Goal: Task Accomplishment & Management: Manage account settings

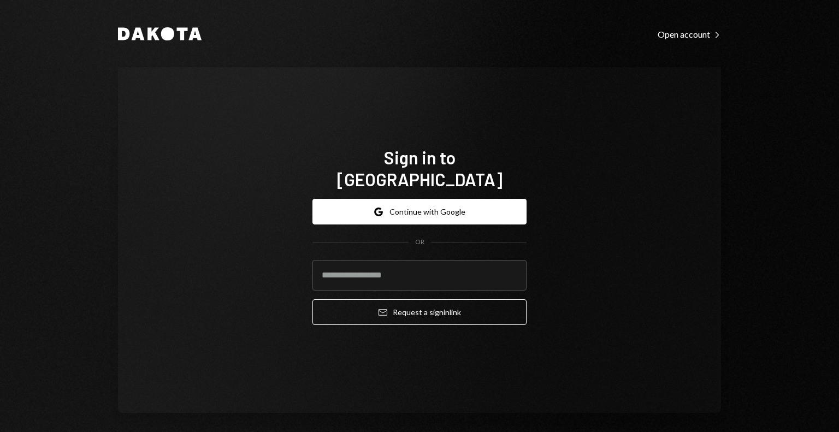
type input "**********"
click at [404, 299] on button "Email Request a sign in link" at bounding box center [420, 312] width 214 height 26
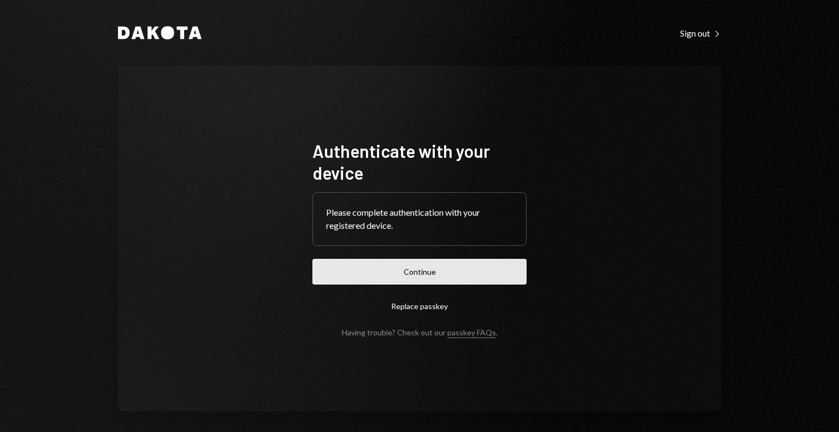
click at [406, 275] on button "Continue" at bounding box center [420, 272] width 214 height 26
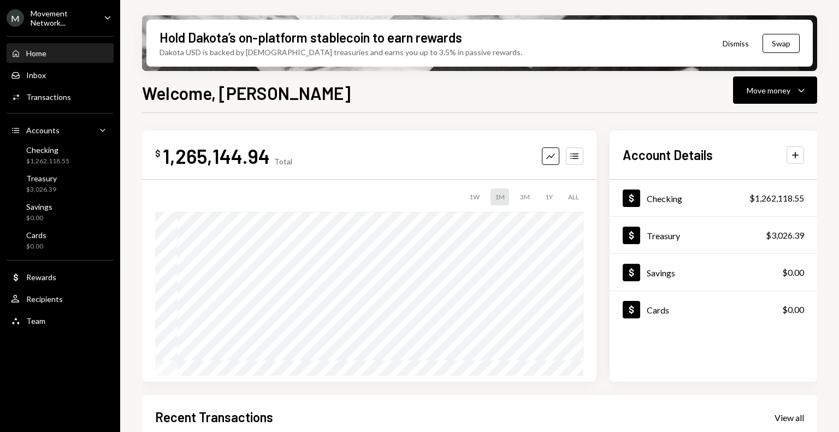
click at [70, 15] on div "Movement Network..." at bounding box center [63, 18] width 64 height 19
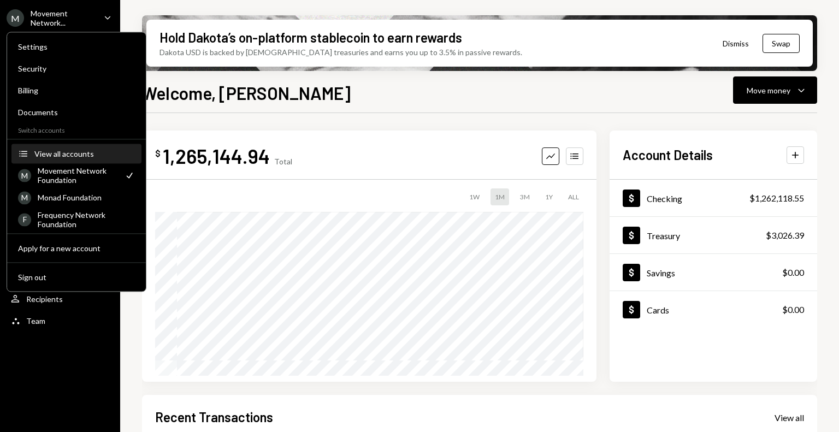
click at [69, 156] on div "View all accounts" at bounding box center [84, 153] width 101 height 9
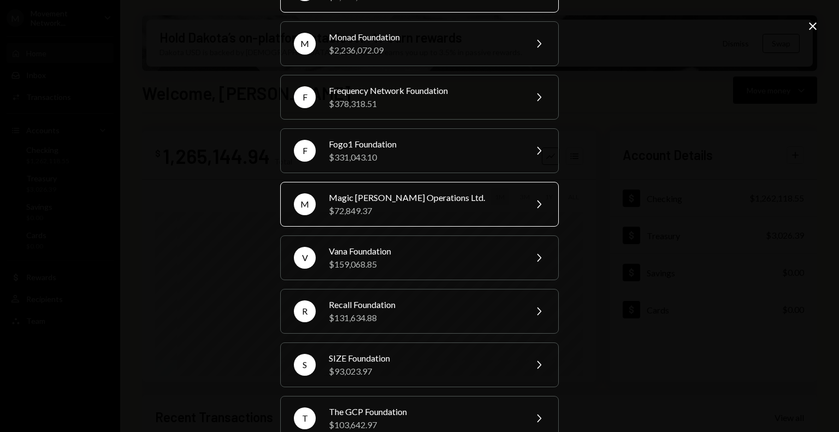
scroll to position [85, 0]
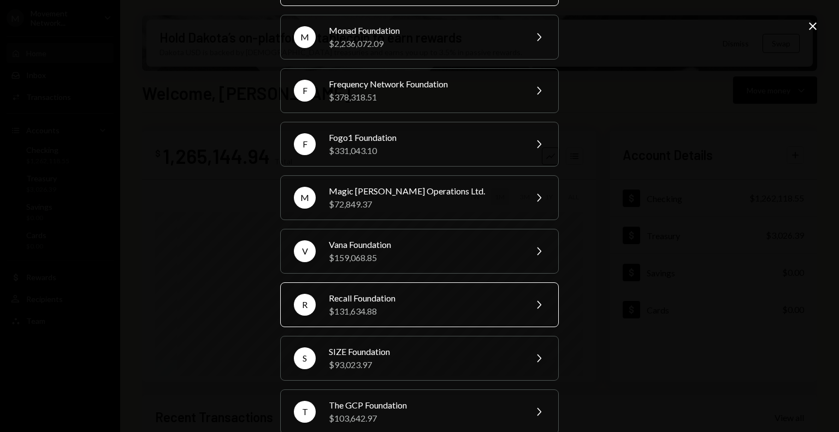
click at [430, 305] on div "$131,634.88" at bounding box center [424, 311] width 190 height 13
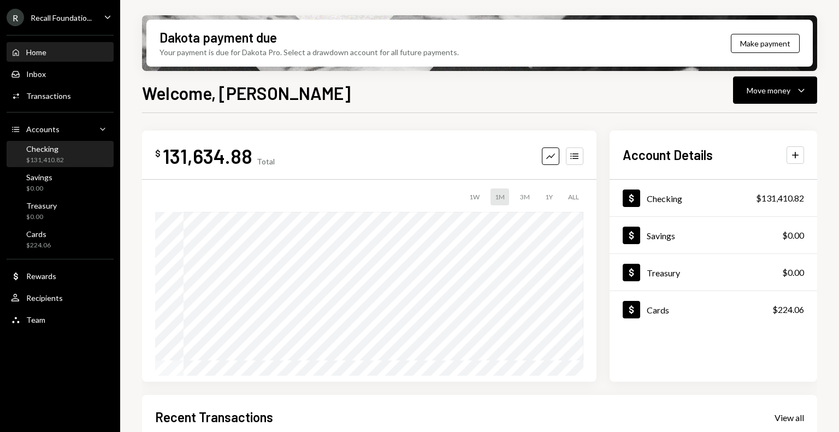
click at [65, 154] on div "Checking $131,410.82" at bounding box center [60, 154] width 98 height 21
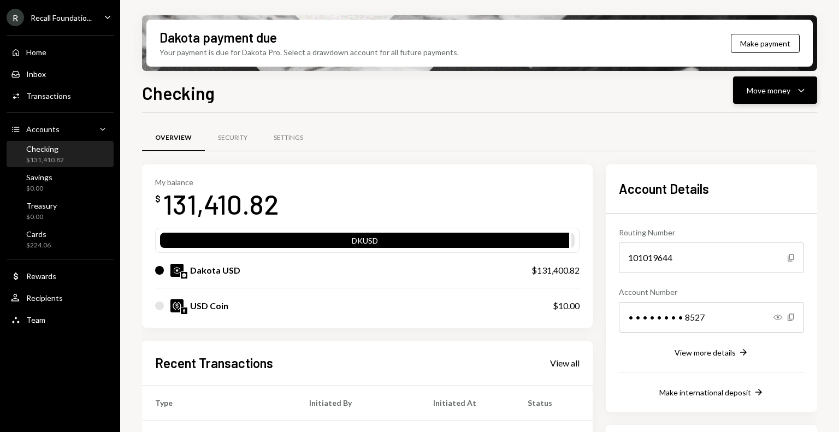
click at [796, 92] on icon "Caret Down" at bounding box center [801, 90] width 13 height 13
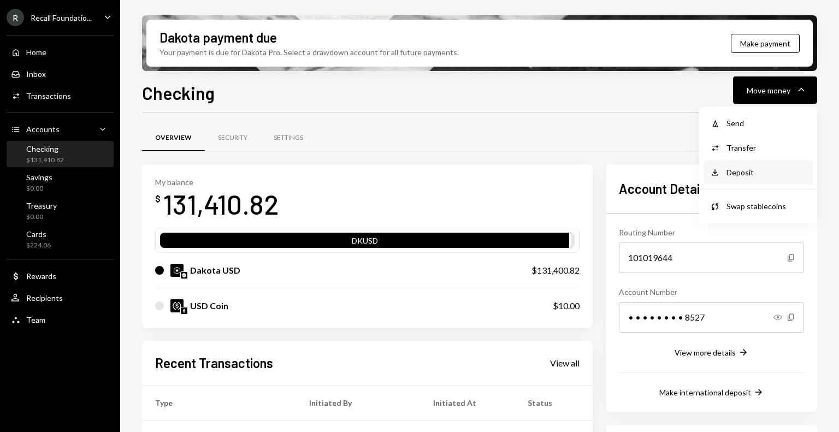
click at [765, 170] on div "Deposit" at bounding box center [767, 172] width 80 height 11
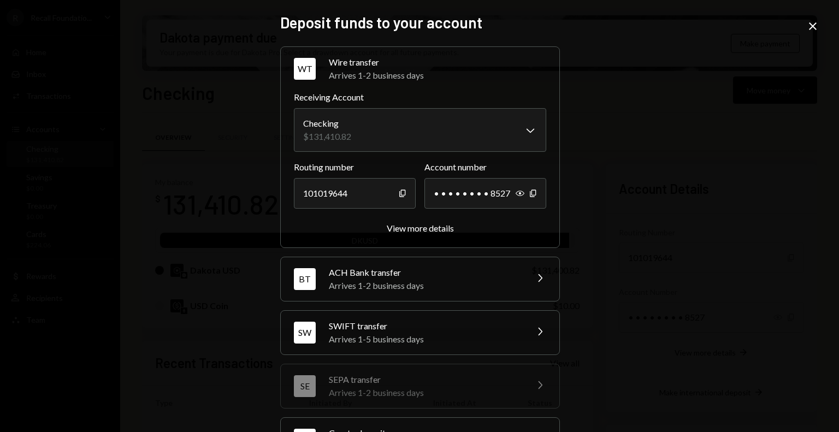
scroll to position [98, 0]
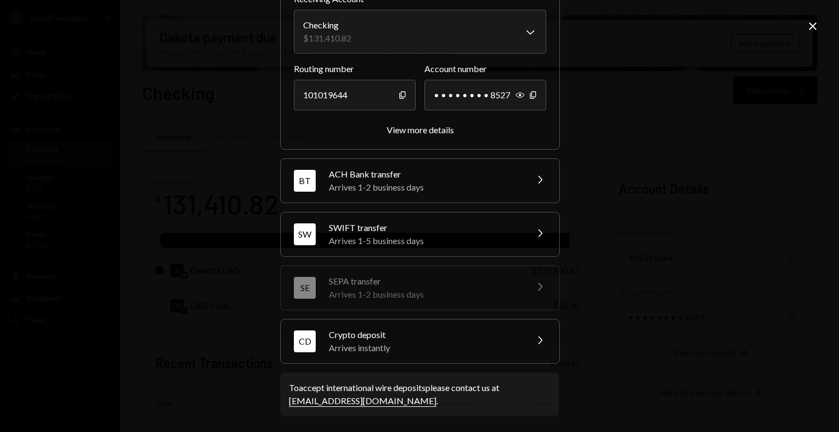
click at [468, 337] on div "Crypto deposit" at bounding box center [424, 334] width 191 height 13
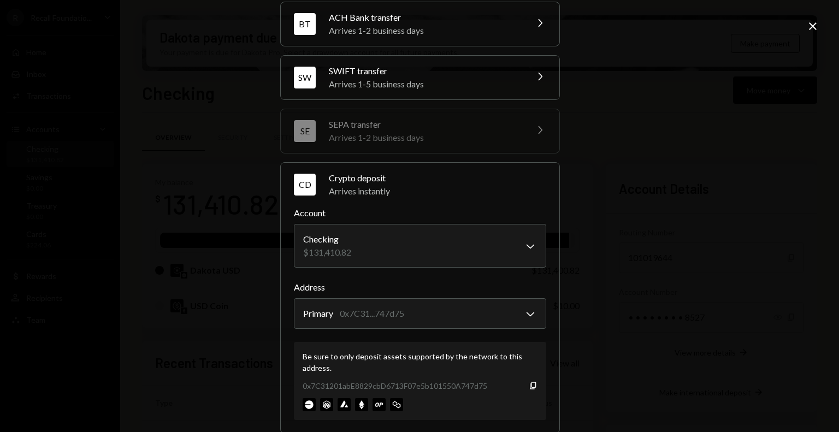
scroll to position [168, 0]
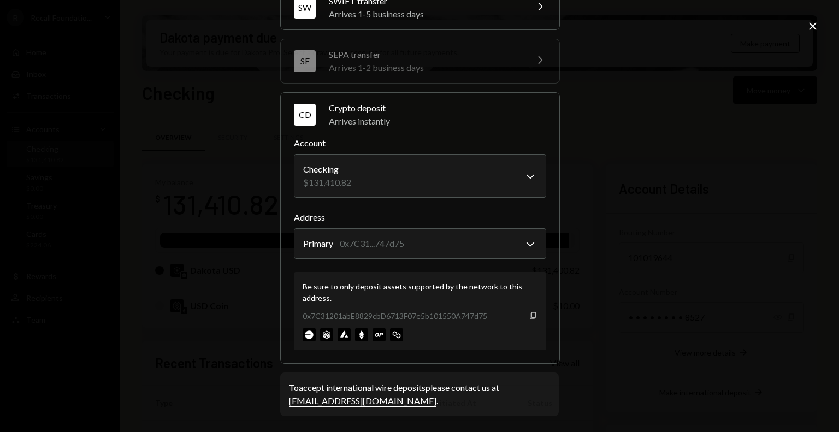
click at [532, 316] on icon "button" at bounding box center [533, 315] width 6 height 7
click at [814, 28] on icon "Close" at bounding box center [813, 26] width 13 height 13
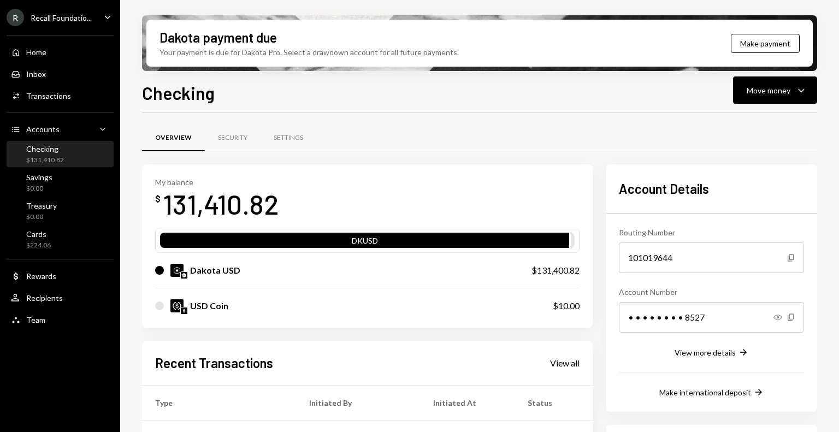
click at [72, 153] on div "Checking $131,410.82" at bounding box center [60, 154] width 98 height 21
click at [802, 92] on icon "Caret Down" at bounding box center [801, 90] width 13 height 13
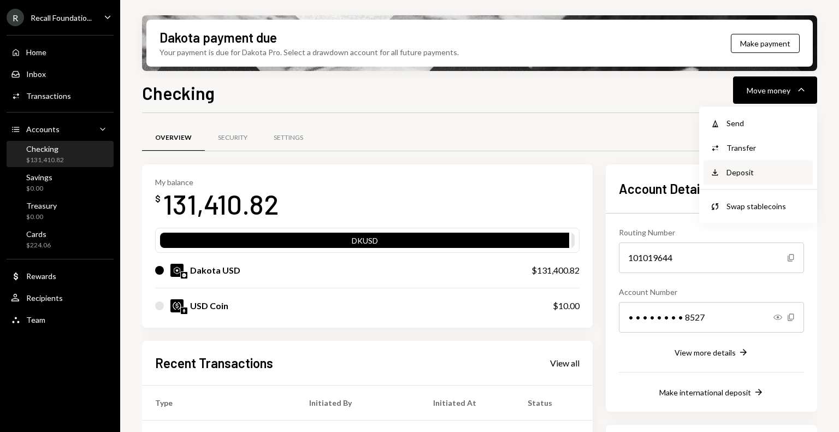
click at [745, 176] on div "Deposit" at bounding box center [767, 172] width 80 height 11
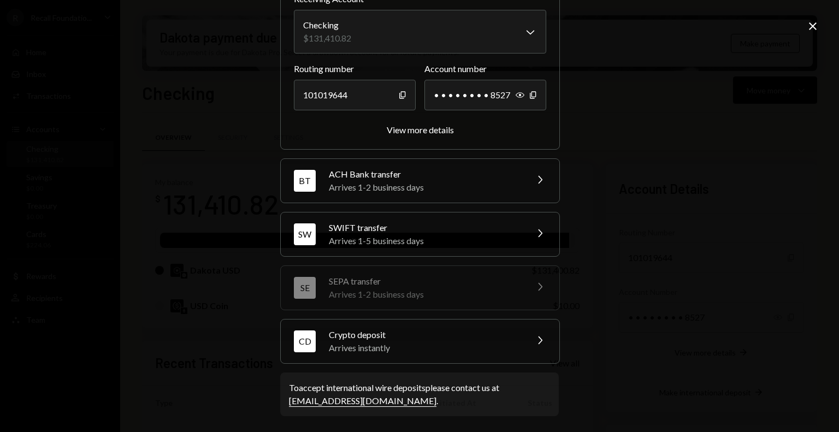
scroll to position [98, 0]
click at [509, 344] on div "Arrives instantly" at bounding box center [424, 348] width 191 height 13
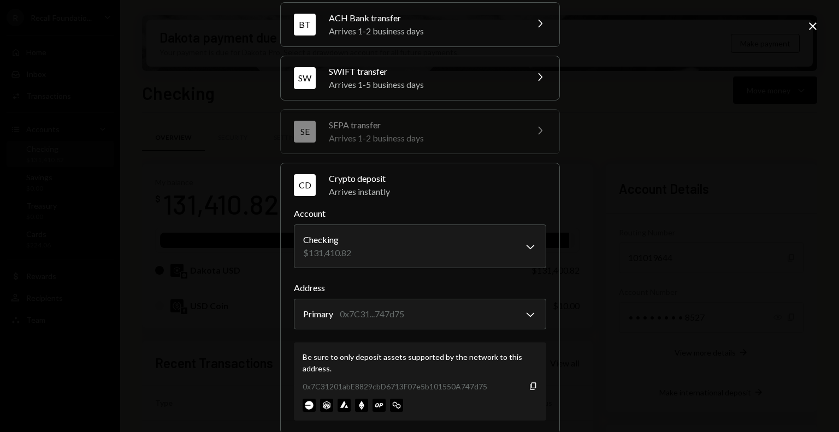
scroll to position [168, 0]
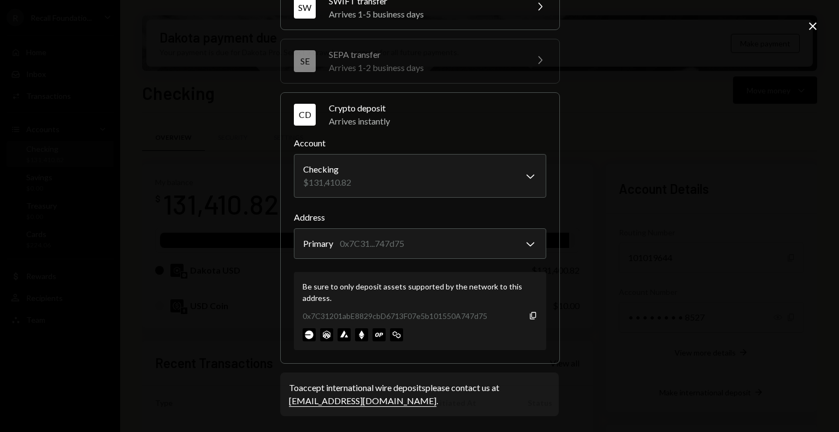
click at [817, 30] on icon "Close" at bounding box center [813, 26] width 13 height 13
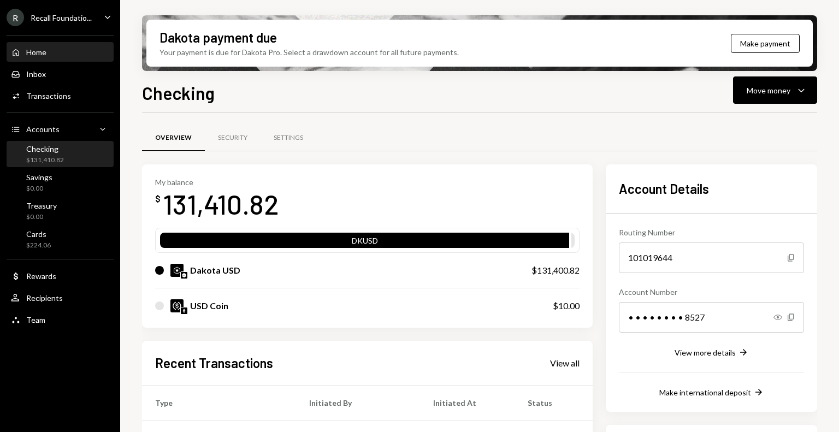
click at [64, 50] on div "Home Home" at bounding box center [60, 53] width 98 height 10
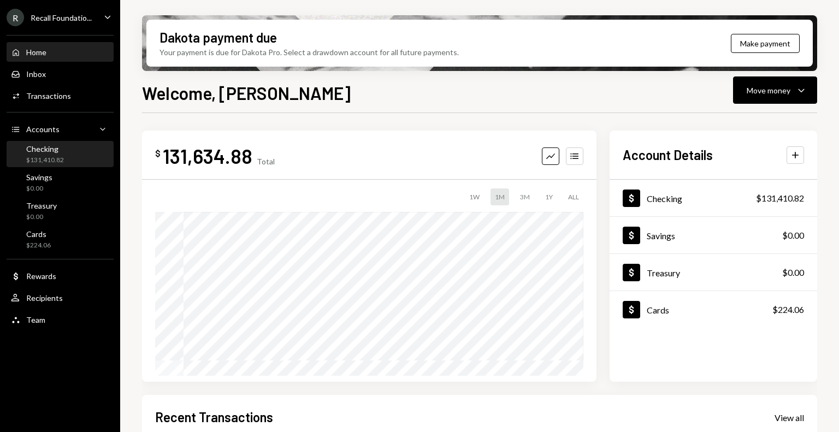
click at [52, 160] on div "$131,410.82" at bounding box center [45, 160] width 38 height 9
